Goal: Task Accomplishment & Management: Manage account settings

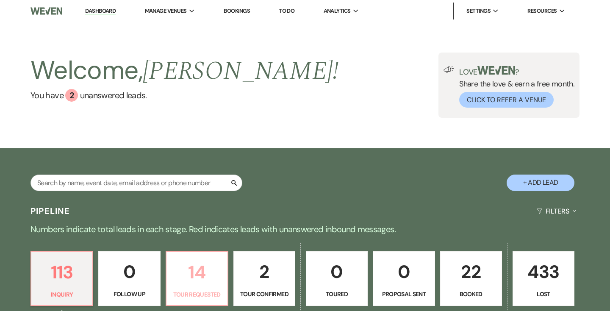
click at [202, 279] on p "14" at bounding box center [197, 272] width 51 height 28
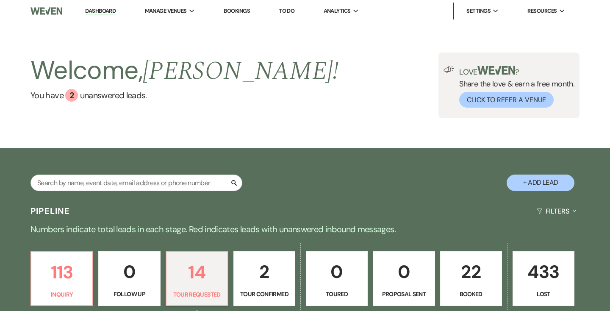
select select "2"
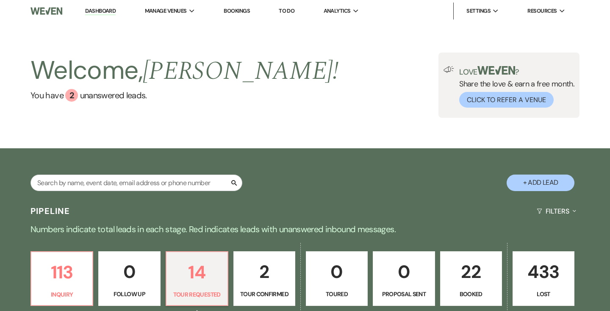
select select "2"
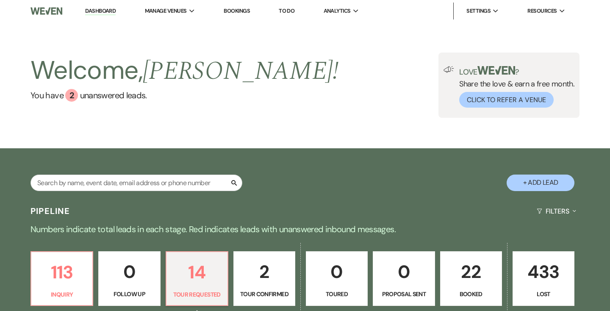
select select "2"
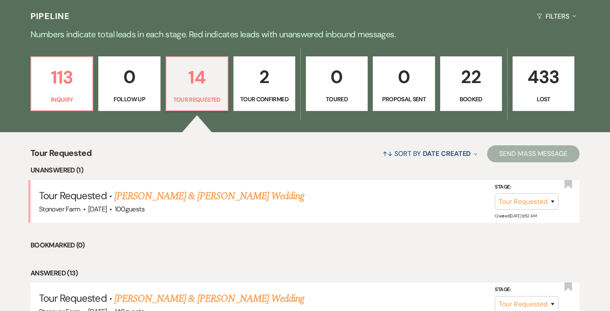
scroll to position [198, 0]
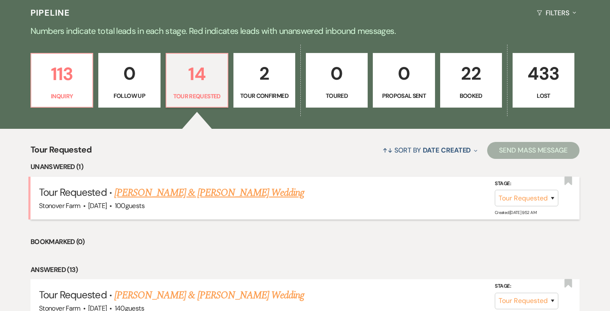
click at [197, 196] on link "Shawn Carman & Eric Kordana's Wedding" at bounding box center [209, 192] width 190 height 15
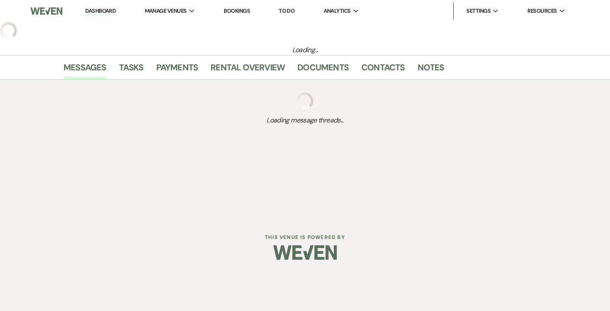
select select "2"
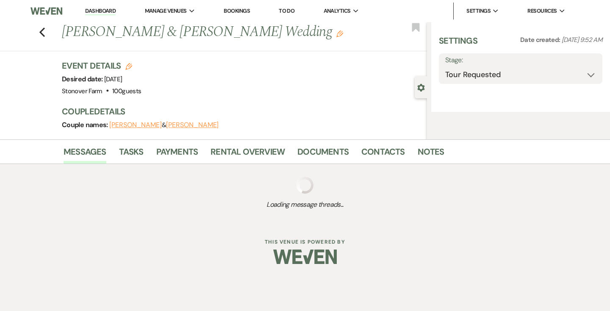
select select "5"
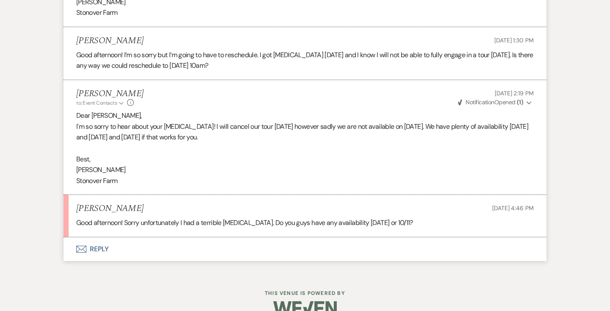
scroll to position [1240, 0]
